Goal: Information Seeking & Learning: Learn about a topic

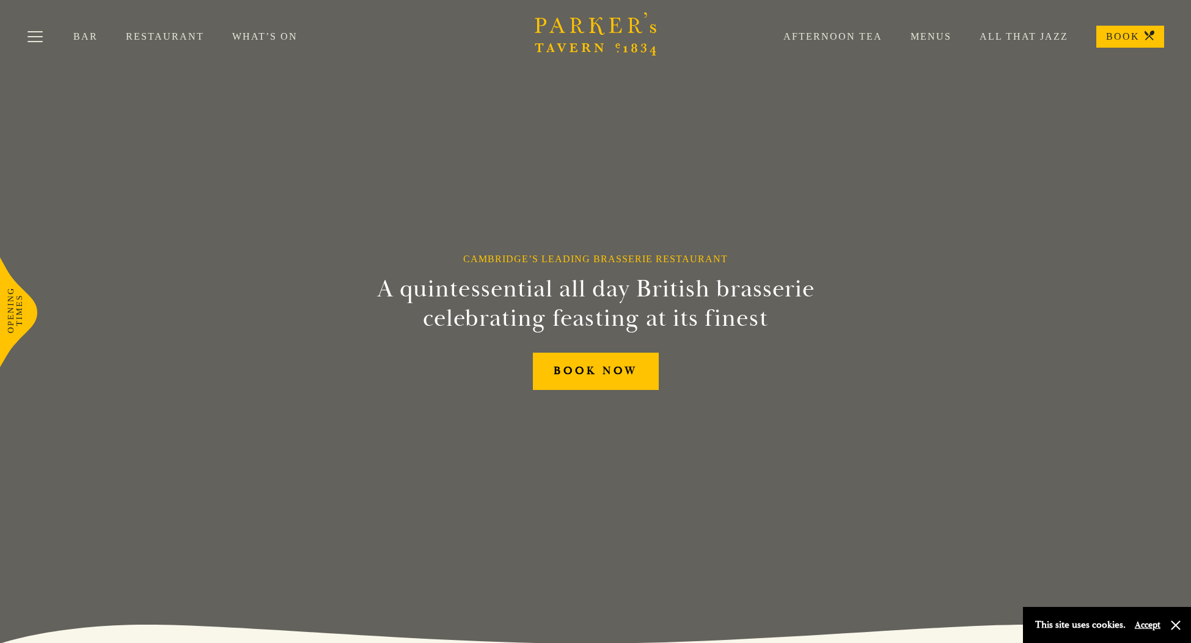
click at [937, 35] on link "Menus" at bounding box center [916, 37] width 69 height 12
click at [84, 32] on link "Bar" at bounding box center [99, 37] width 53 height 12
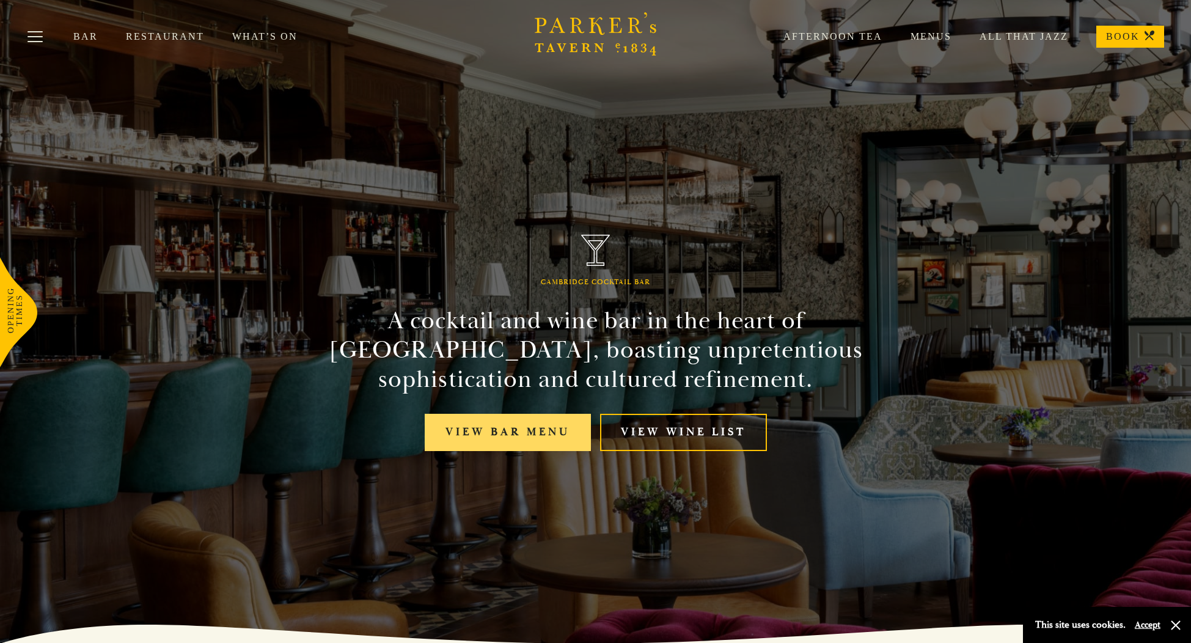
click at [489, 429] on link "View bar menu" at bounding box center [508, 432] width 166 height 37
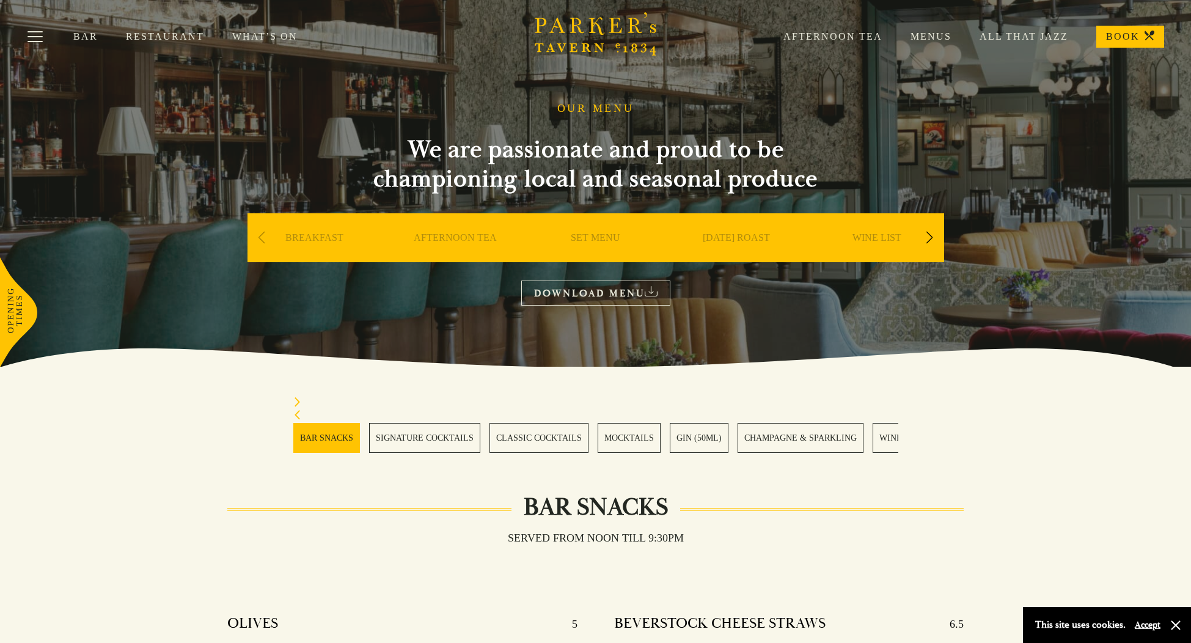
click at [877, 435] on link "WINES" at bounding box center [893, 438] width 41 height 30
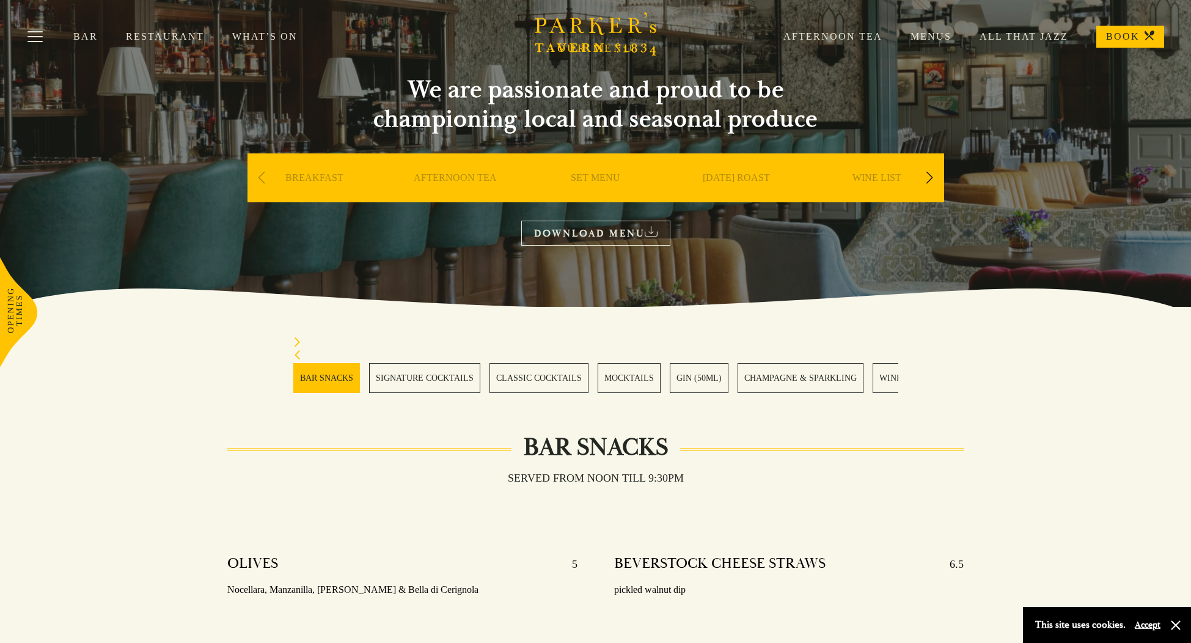
scroll to position [59, 0]
